Goal: Find specific page/section: Find specific page/section

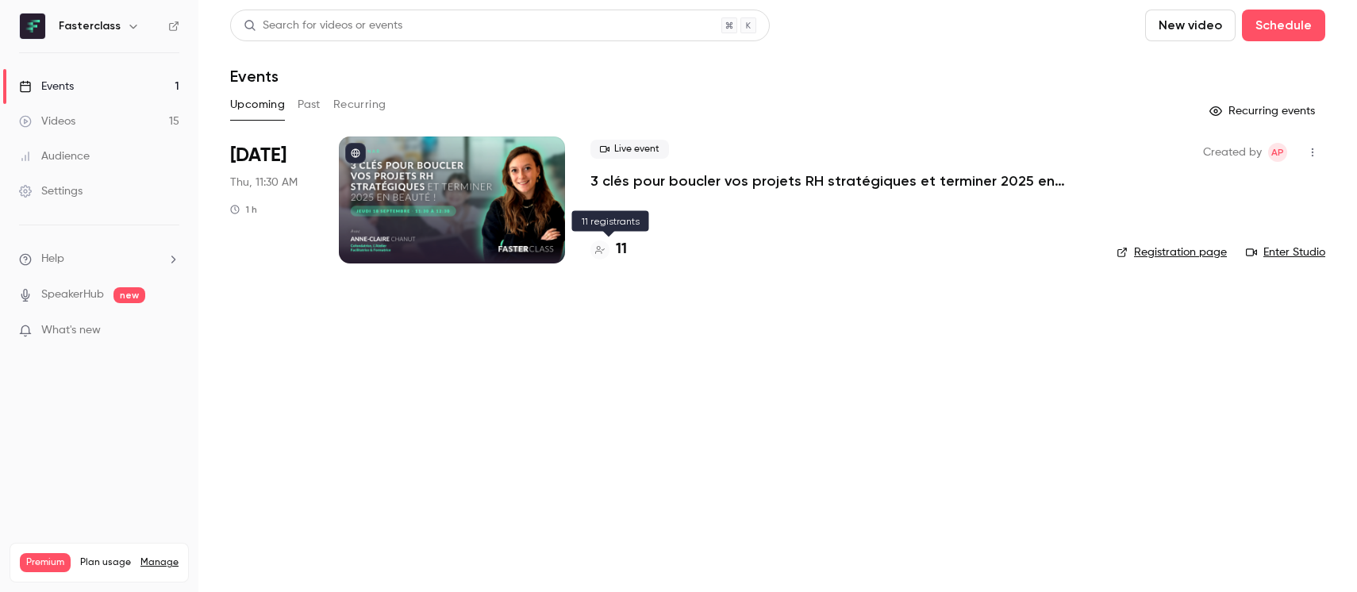
click at [624, 249] on h4 "11" at bounding box center [621, 249] width 11 height 21
